Goal: Check status

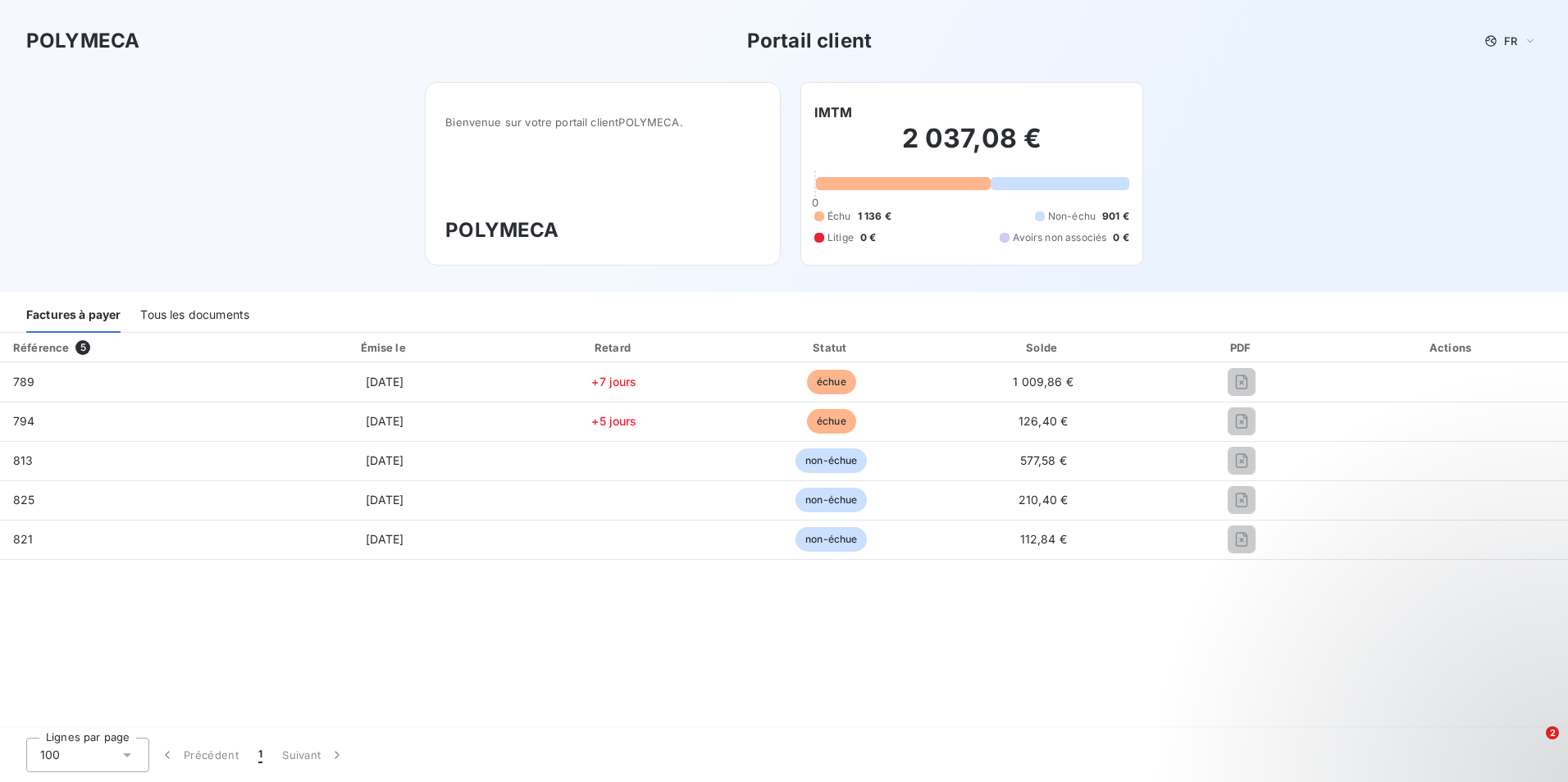
click at [1017, 730] on div "Lignes par page 100 Précédent 1 Suivant" at bounding box center [784, 755] width 1568 height 54
